Goal: Find specific page/section: Find specific page/section

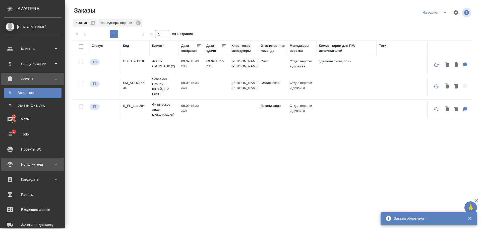
click at [41, 162] on div "Исполнители" at bounding box center [33, 164] width 58 height 8
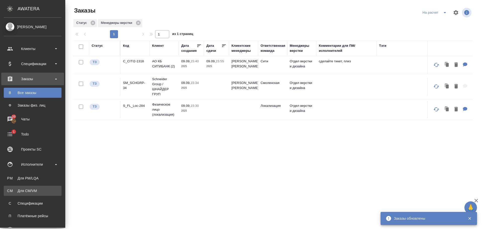
click at [30, 190] on div "Для CM/VM" at bounding box center [32, 190] width 53 height 5
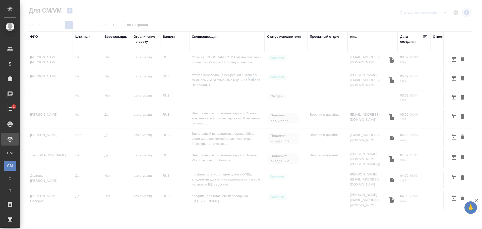
click at [36, 37] on div "ФИО" at bounding box center [34, 36] width 8 height 5
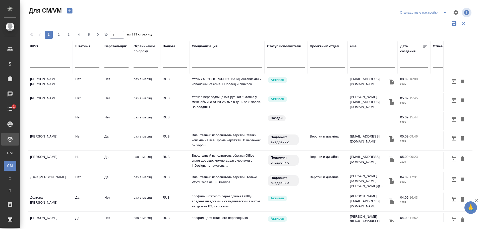
click at [45, 63] on input "text" at bounding box center [50, 64] width 40 height 6
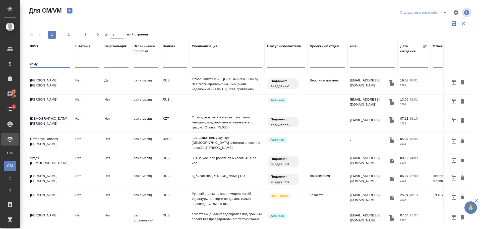
type input "саму"
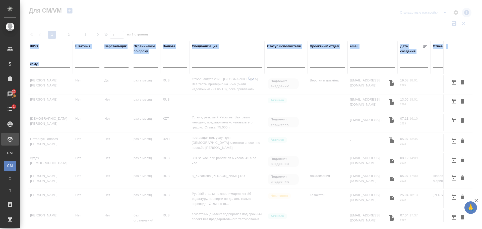
click at [51, 80] on div at bounding box center [251, 149] width 462 height 149
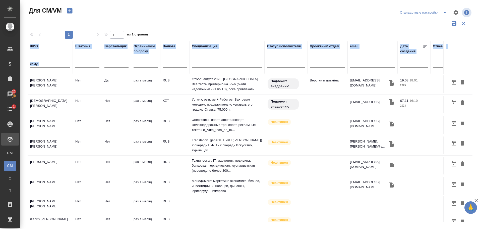
click at [51, 80] on td "[PERSON_NAME] [PERSON_NAME]" at bounding box center [50, 84] width 45 height 18
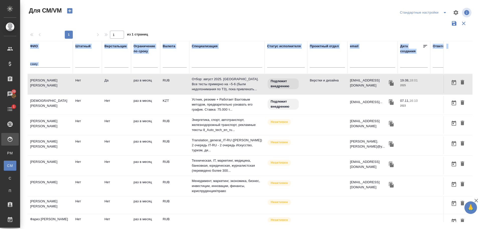
click at [51, 80] on td "[PERSON_NAME] [PERSON_NAME]" at bounding box center [50, 84] width 45 height 18
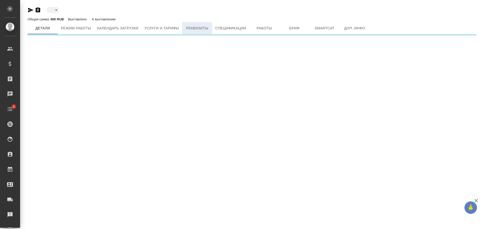
type input "toBeImplemented"
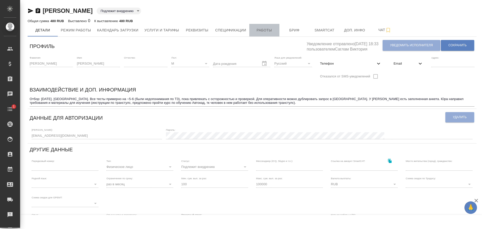
click at [254, 30] on span "Работы" at bounding box center [264, 30] width 24 height 6
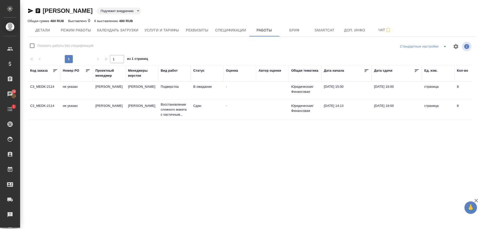
click at [153, 117] on td "Заборова Александра" at bounding box center [141, 110] width 33 height 18
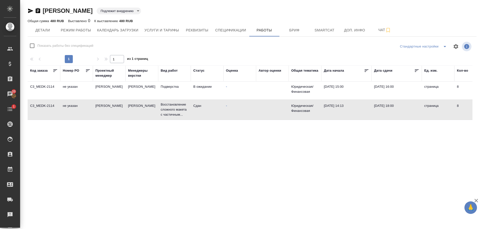
click at [153, 117] on td "Заборова Александра" at bounding box center [141, 110] width 33 height 18
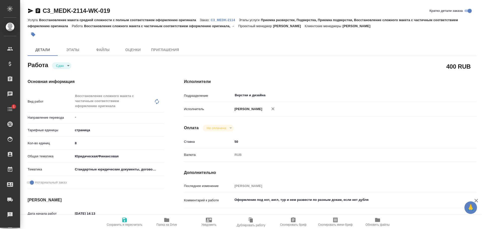
type textarea "x"
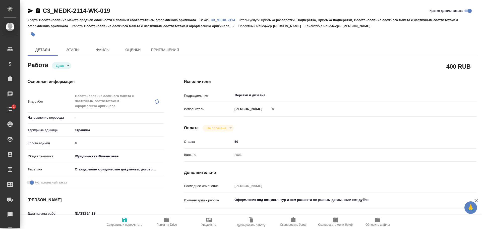
type textarea "x"
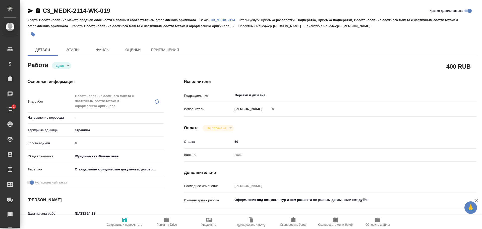
type textarea "x"
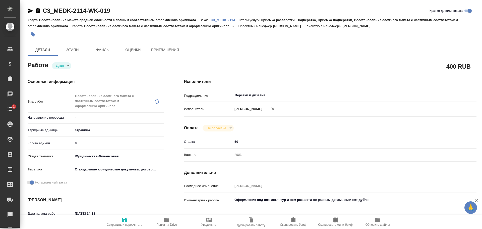
type textarea "x"
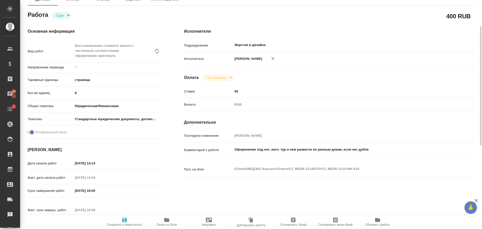
scroll to position [25, 0]
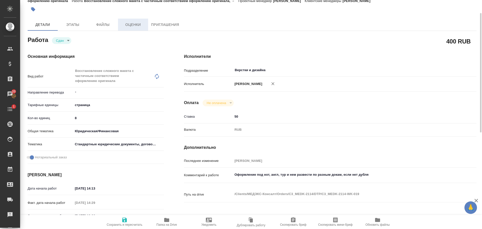
click at [130, 25] on span "Оценки" at bounding box center [133, 25] width 24 height 6
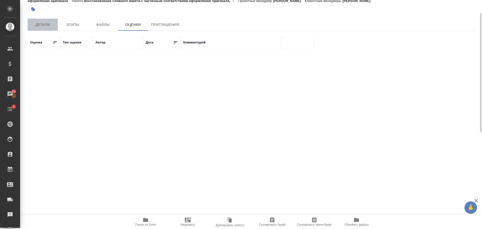
click at [47, 25] on span "Детали" at bounding box center [43, 25] width 24 height 6
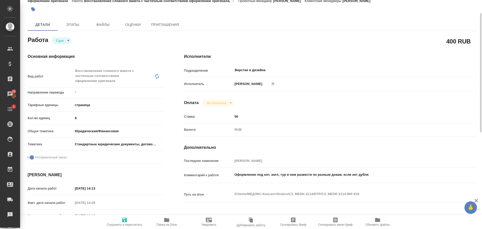
type textarea "x"
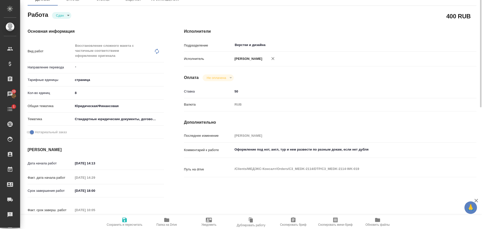
scroll to position [25, 0]
